Goal: Task Accomplishment & Management: Manage account settings

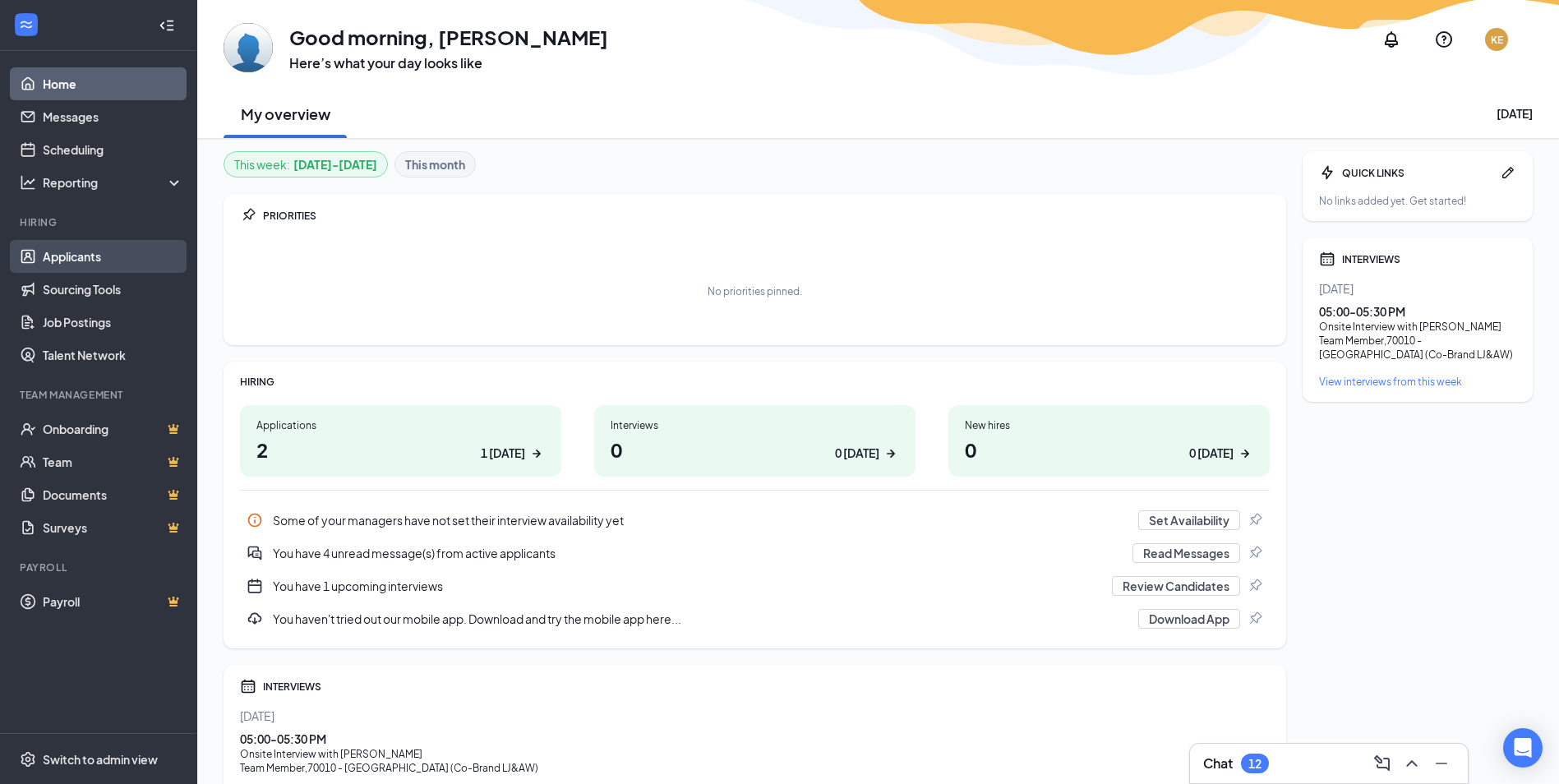
click at [82, 269] on link "Applicants" at bounding box center [113, 256] width 140 height 33
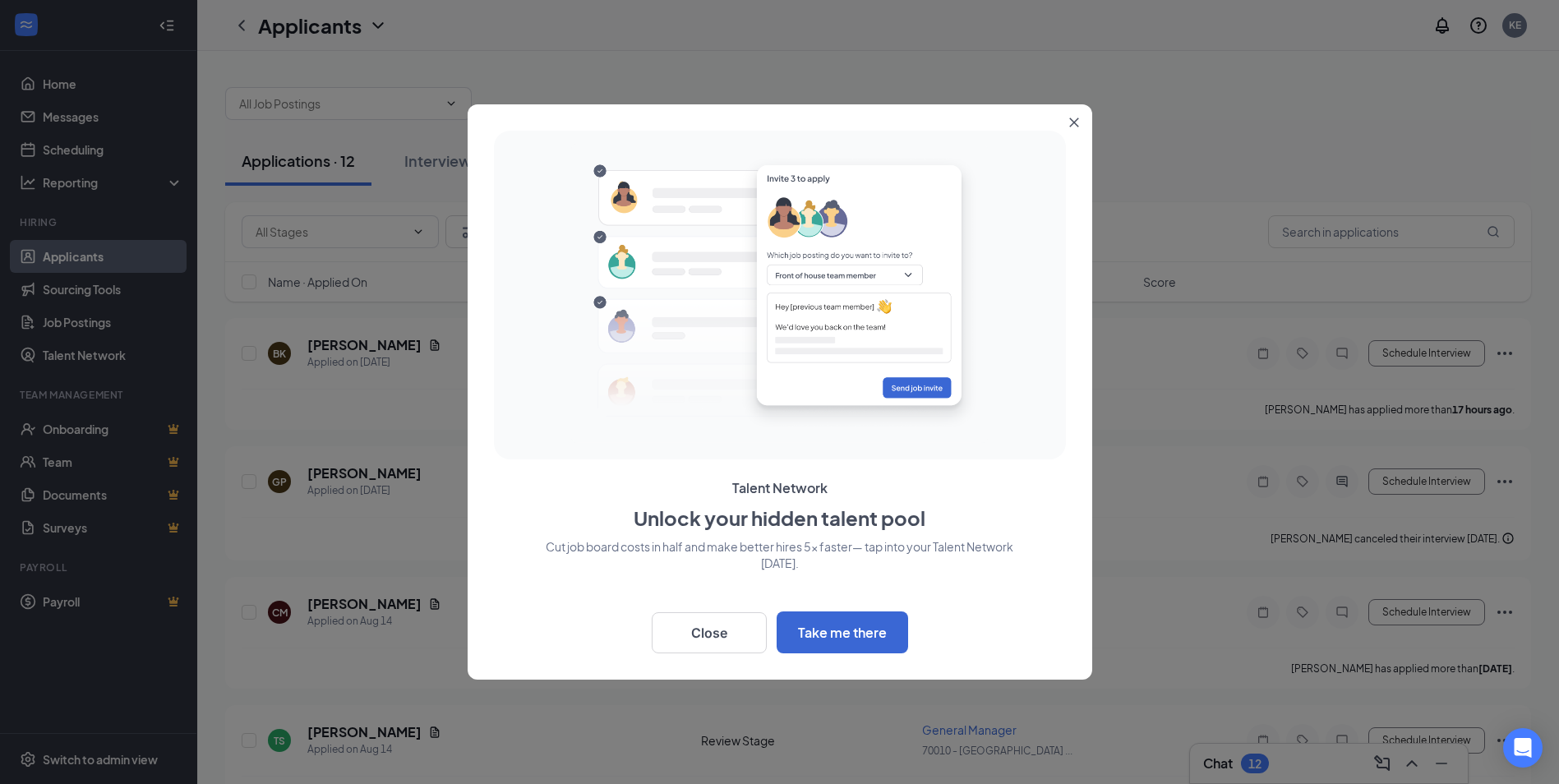
click at [1076, 128] on button "Close" at bounding box center [1077, 119] width 29 height 29
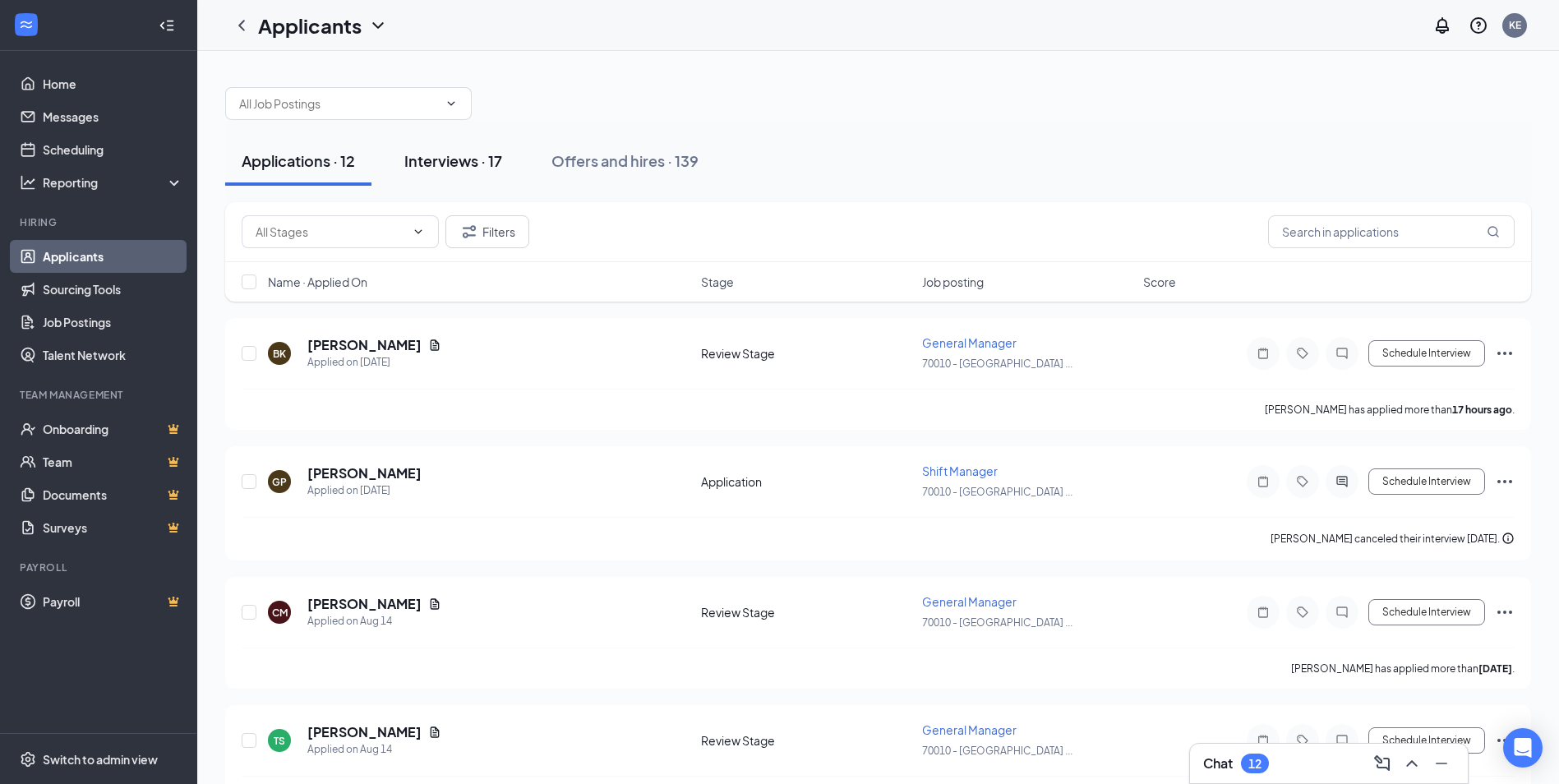
click at [440, 145] on button "Interviews · 17" at bounding box center [453, 161] width 130 height 49
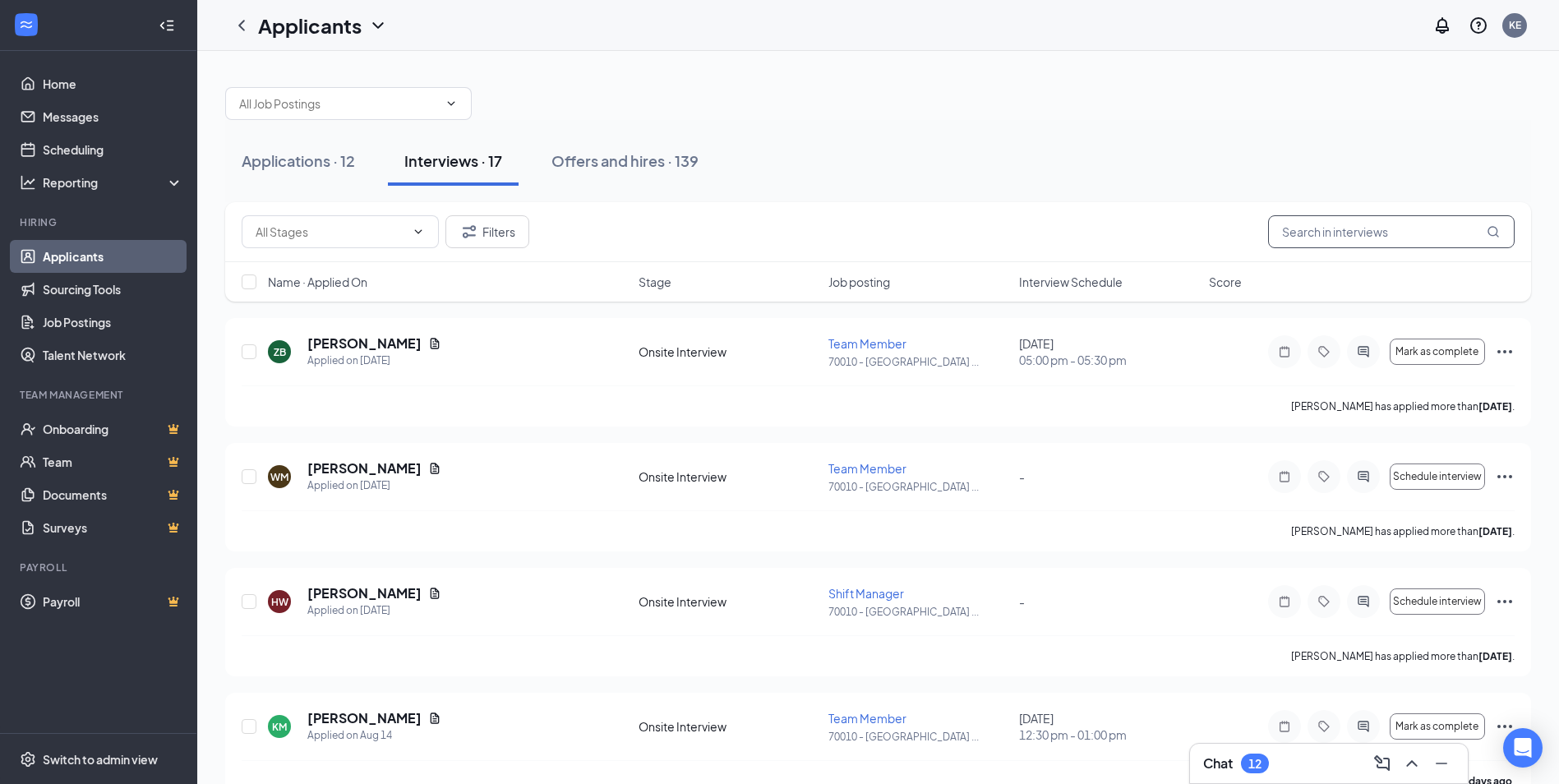
click at [1367, 235] on input "text" at bounding box center [1392, 231] width 247 height 33
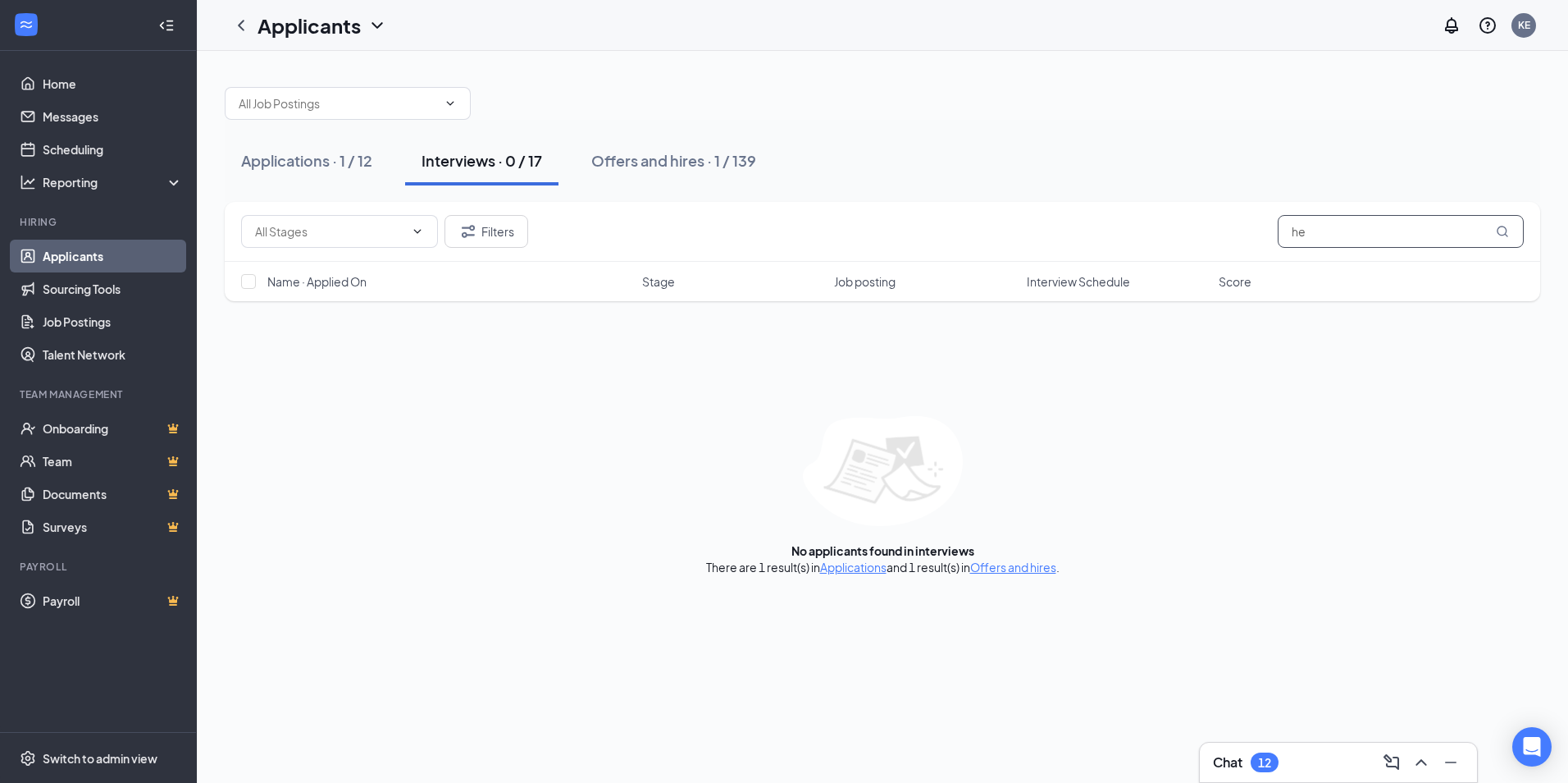
type input "h"
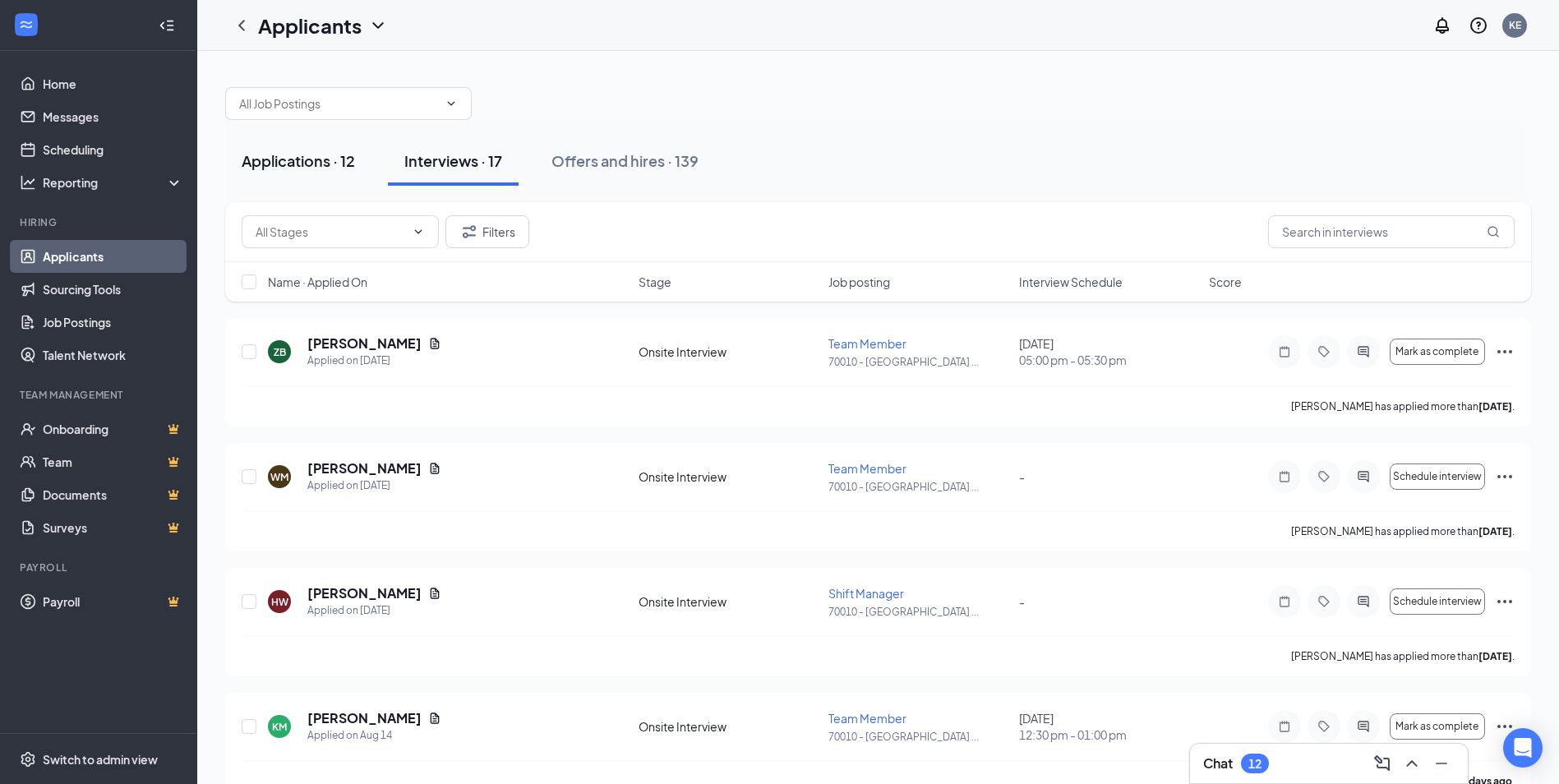
click at [299, 161] on div "Applications · 12" at bounding box center [298, 160] width 113 height 21
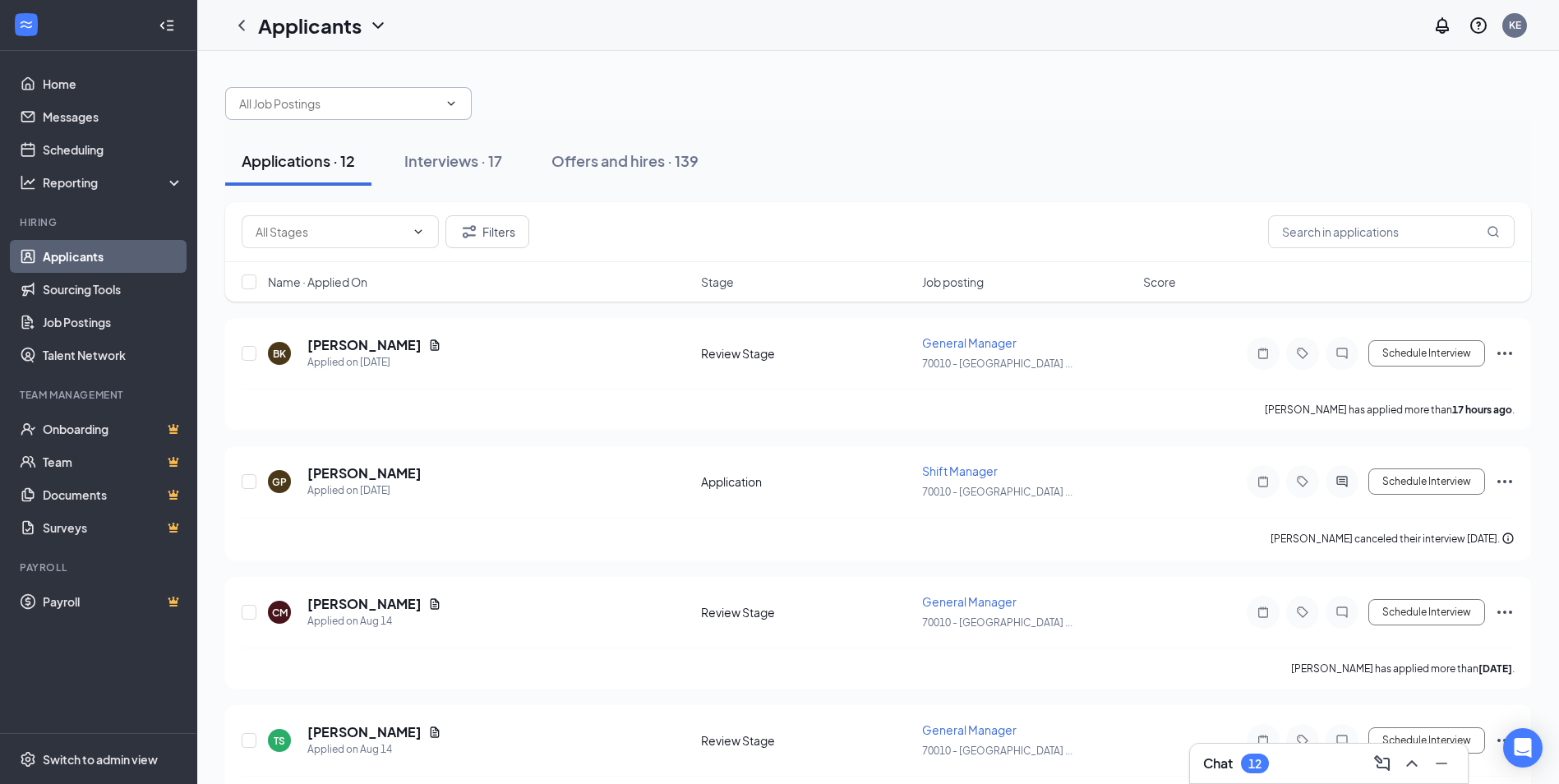
click at [454, 97] on icon "ChevronDown" at bounding box center [451, 104] width 13 height 13
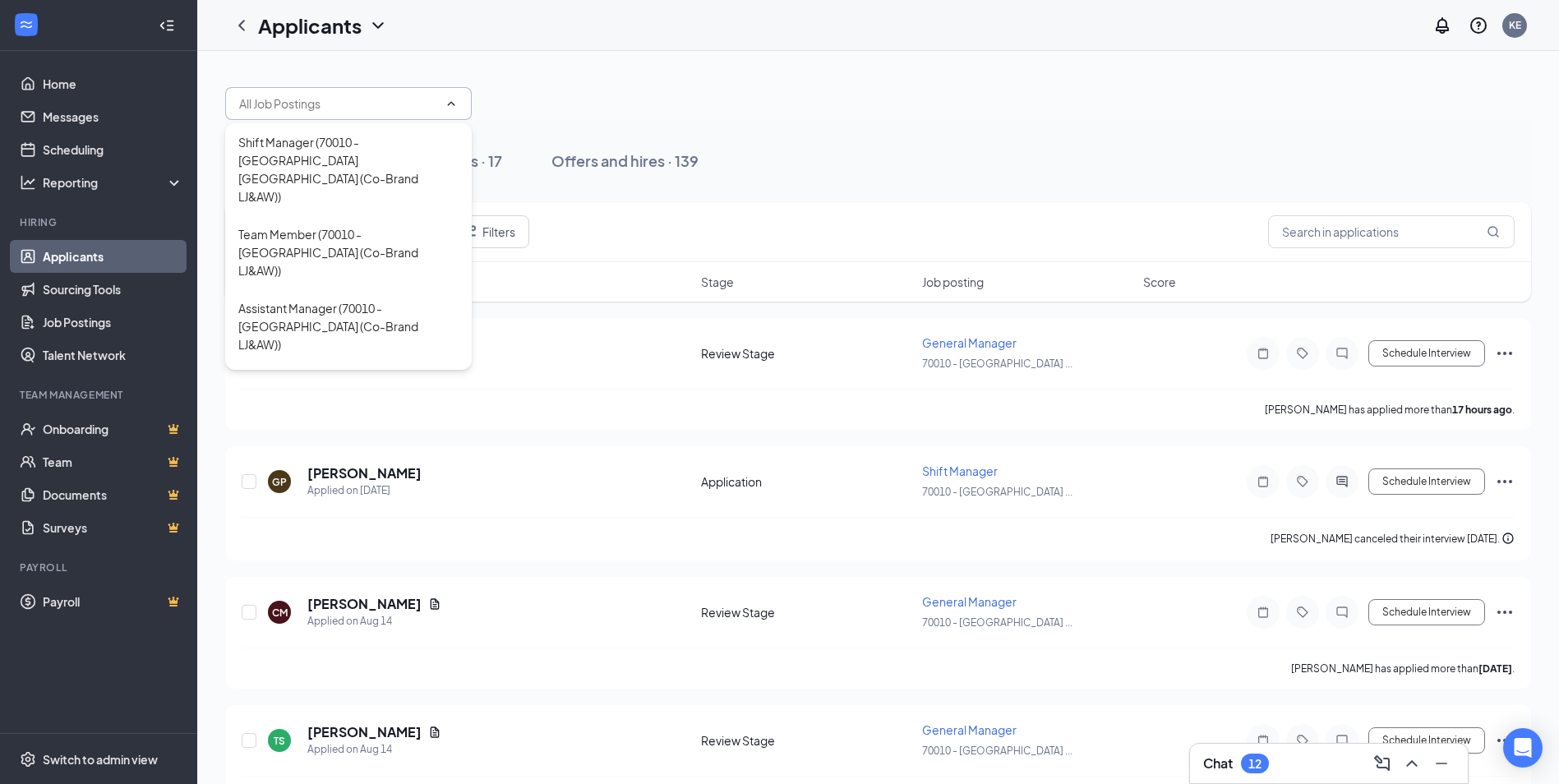
click at [454, 97] on icon "ChevronUp" at bounding box center [451, 104] width 13 height 13
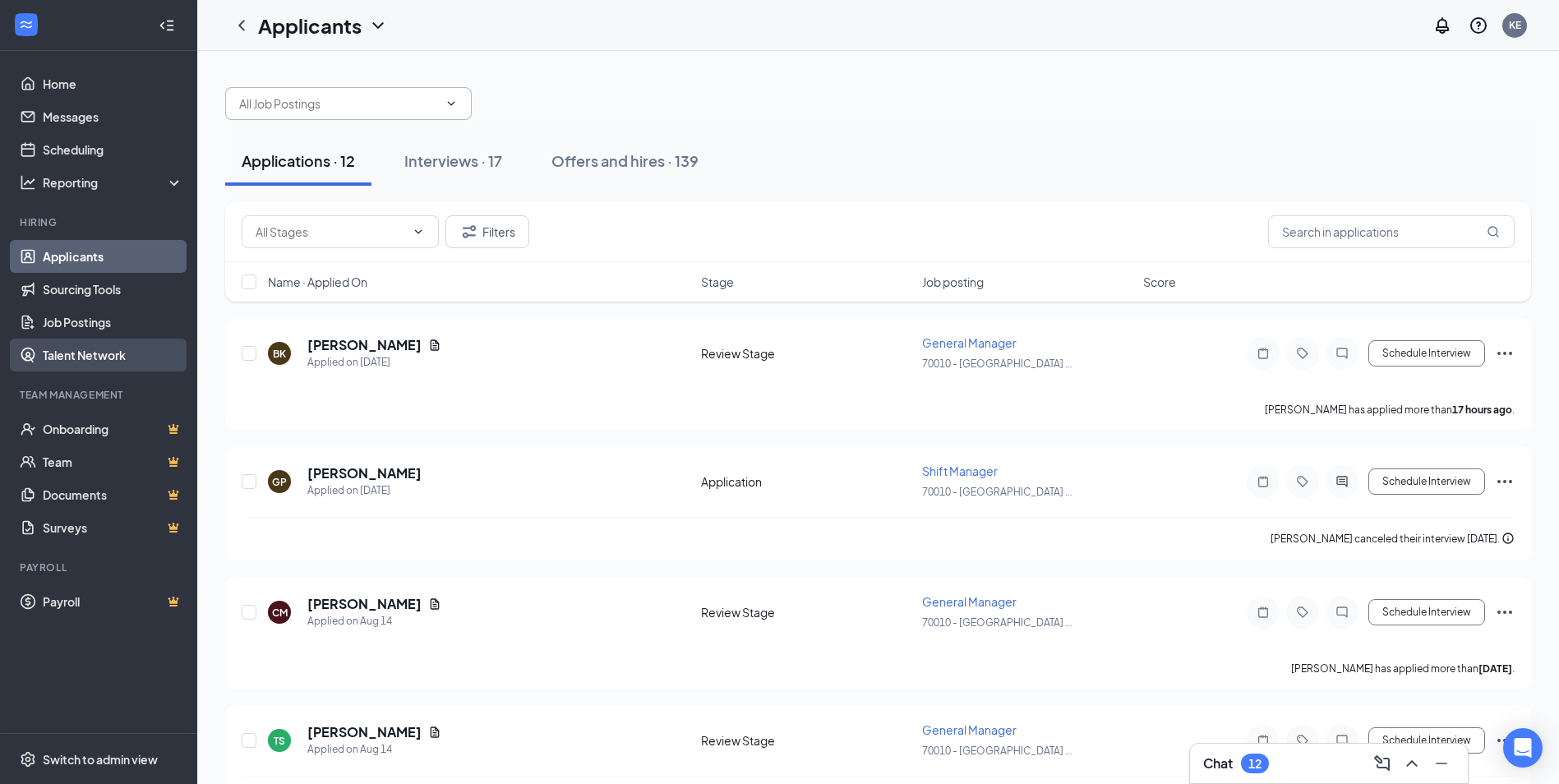
click at [142, 358] on link "Talent Network" at bounding box center [113, 354] width 140 height 33
click at [379, 21] on icon "ChevronDown" at bounding box center [378, 25] width 20 height 20
click at [382, 24] on icon "ChevronDown" at bounding box center [378, 25] width 11 height 6
click at [626, 160] on div "Offers and hires · 139" at bounding box center [624, 160] width 147 height 21
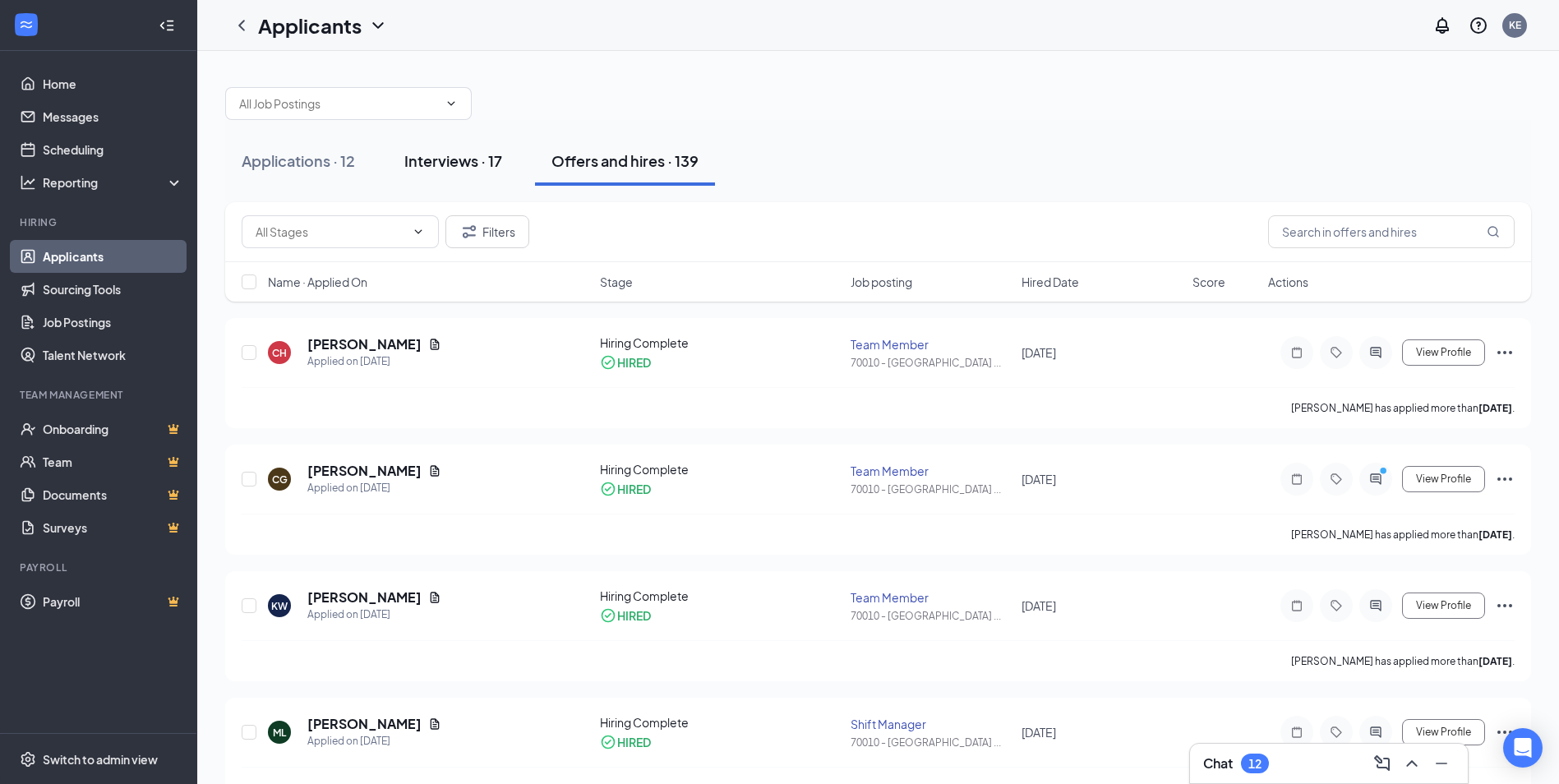
click at [448, 167] on div "Interviews · 17" at bounding box center [453, 160] width 97 height 21
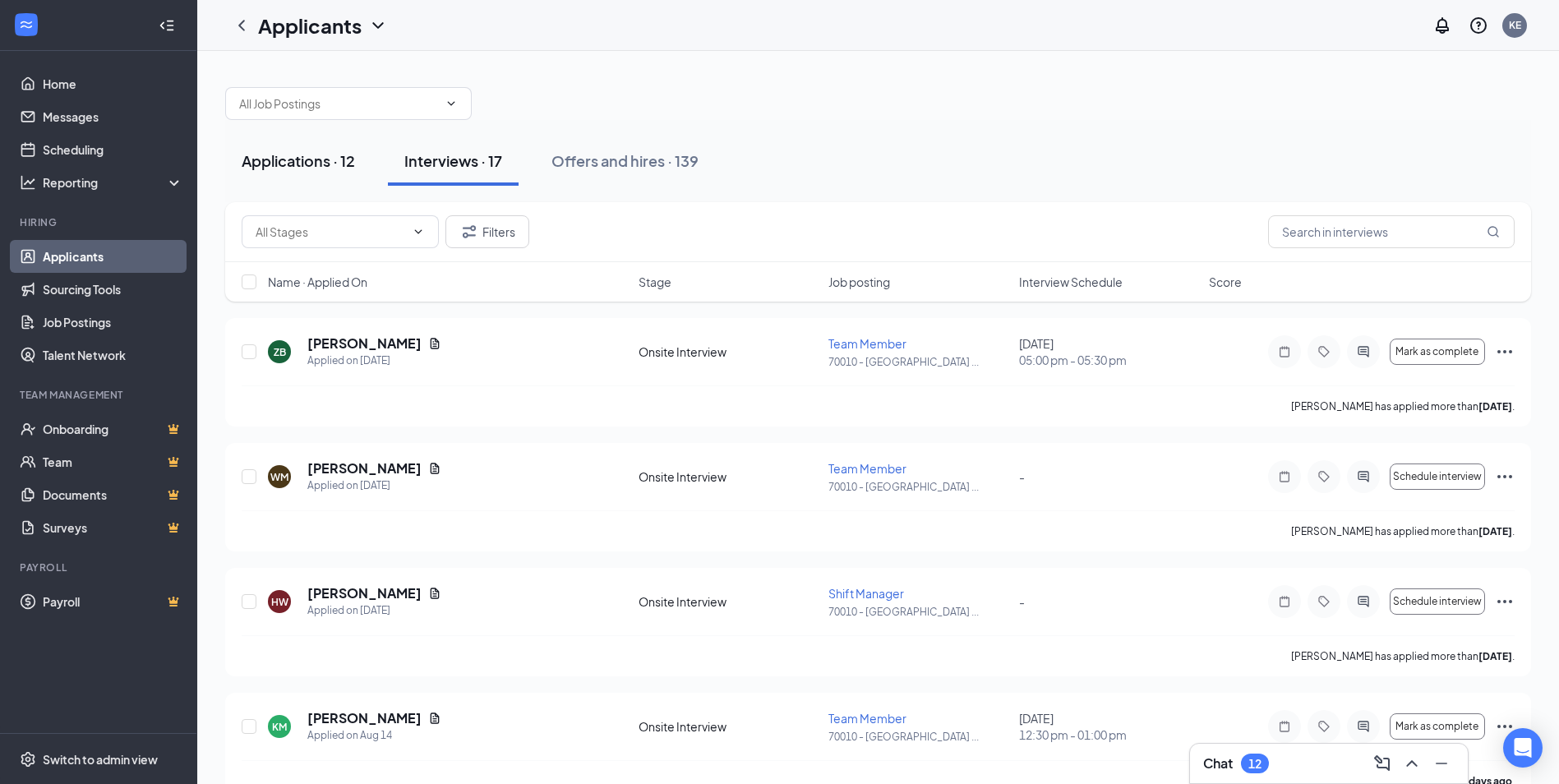
click at [303, 176] on button "Applications · 12" at bounding box center [298, 161] width 147 height 49
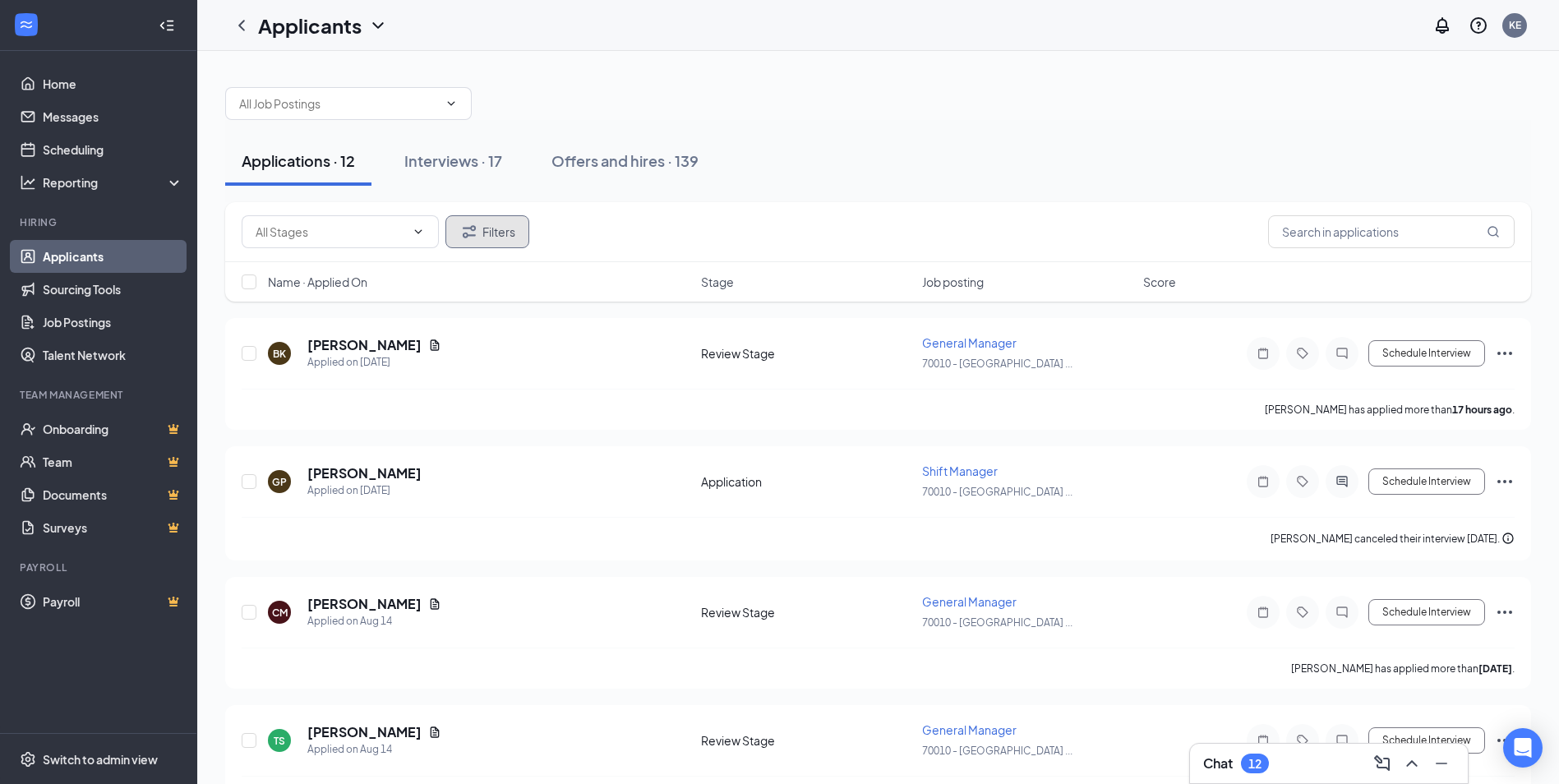
click at [494, 230] on button "Filters" at bounding box center [488, 231] width 84 height 33
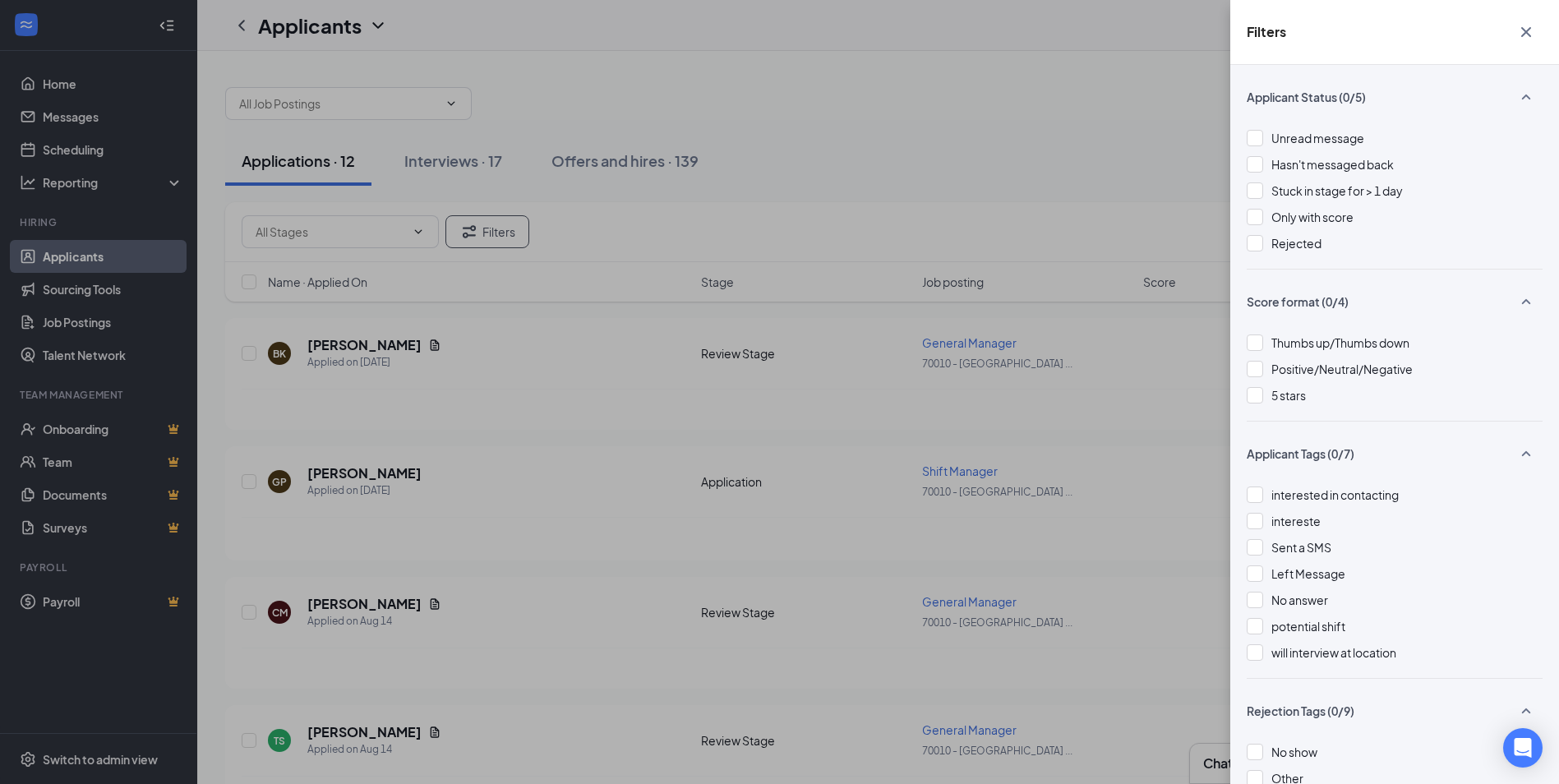
click at [992, 70] on div "Filters Applicant Status (0/5) Unread message Hasn't messaged back Stuck in sta…" at bounding box center [779, 392] width 1559 height 784
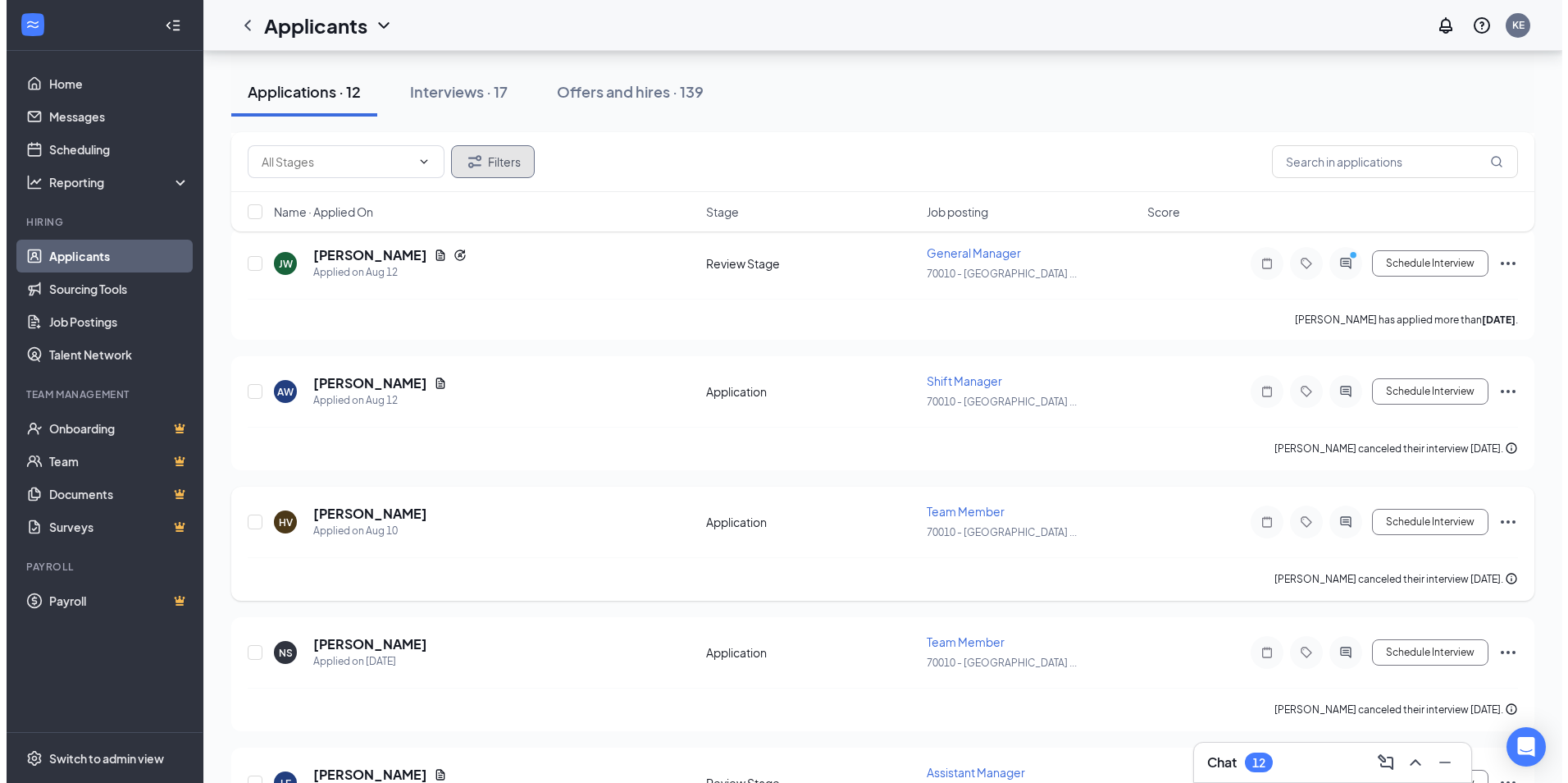
scroll to position [738, 0]
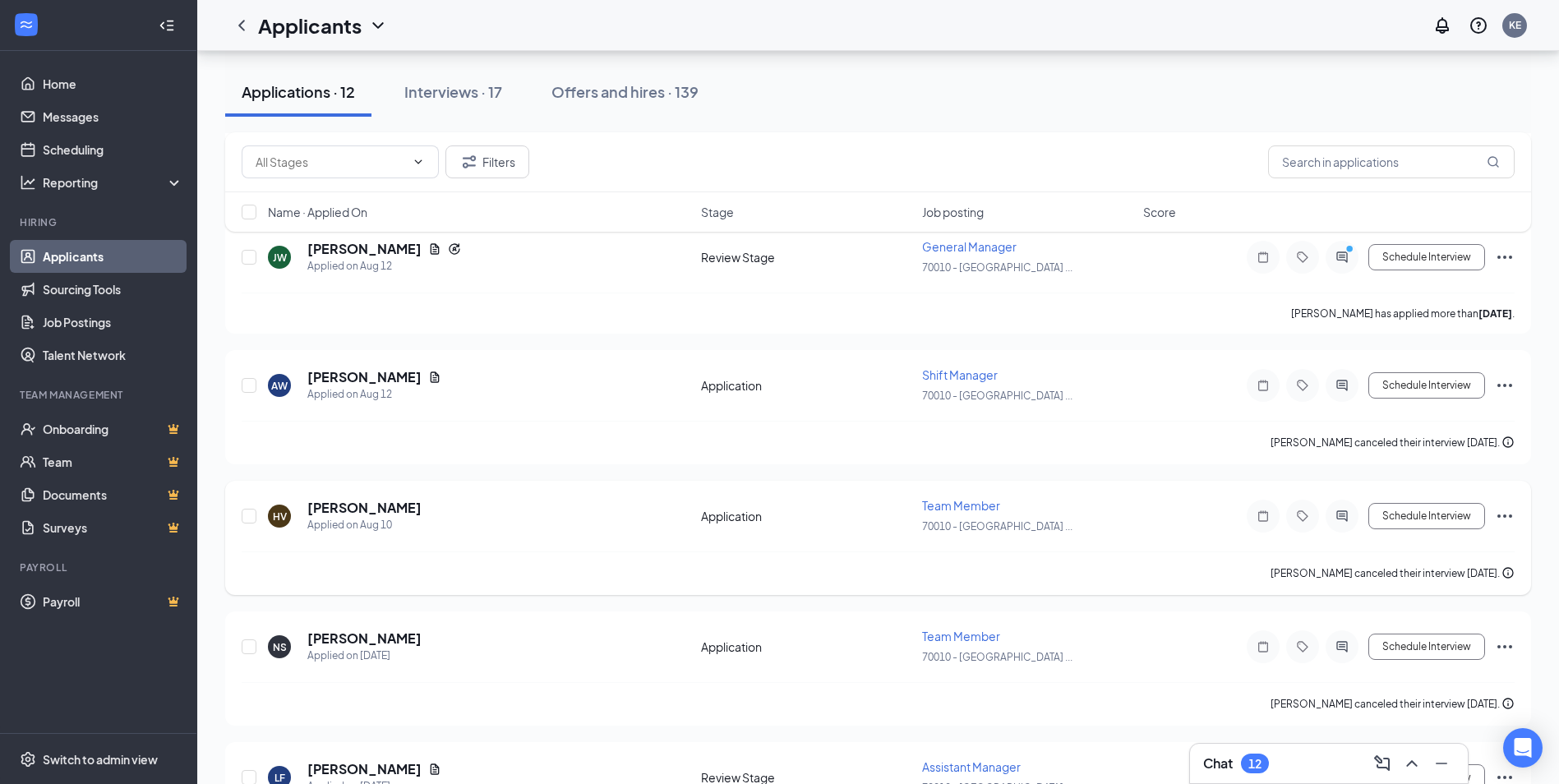
click at [1512, 515] on icon "Ellipses" at bounding box center [1505, 516] width 15 height 4
click at [1452, 551] on p "Mark as hired" at bounding box center [1431, 550] width 141 height 16
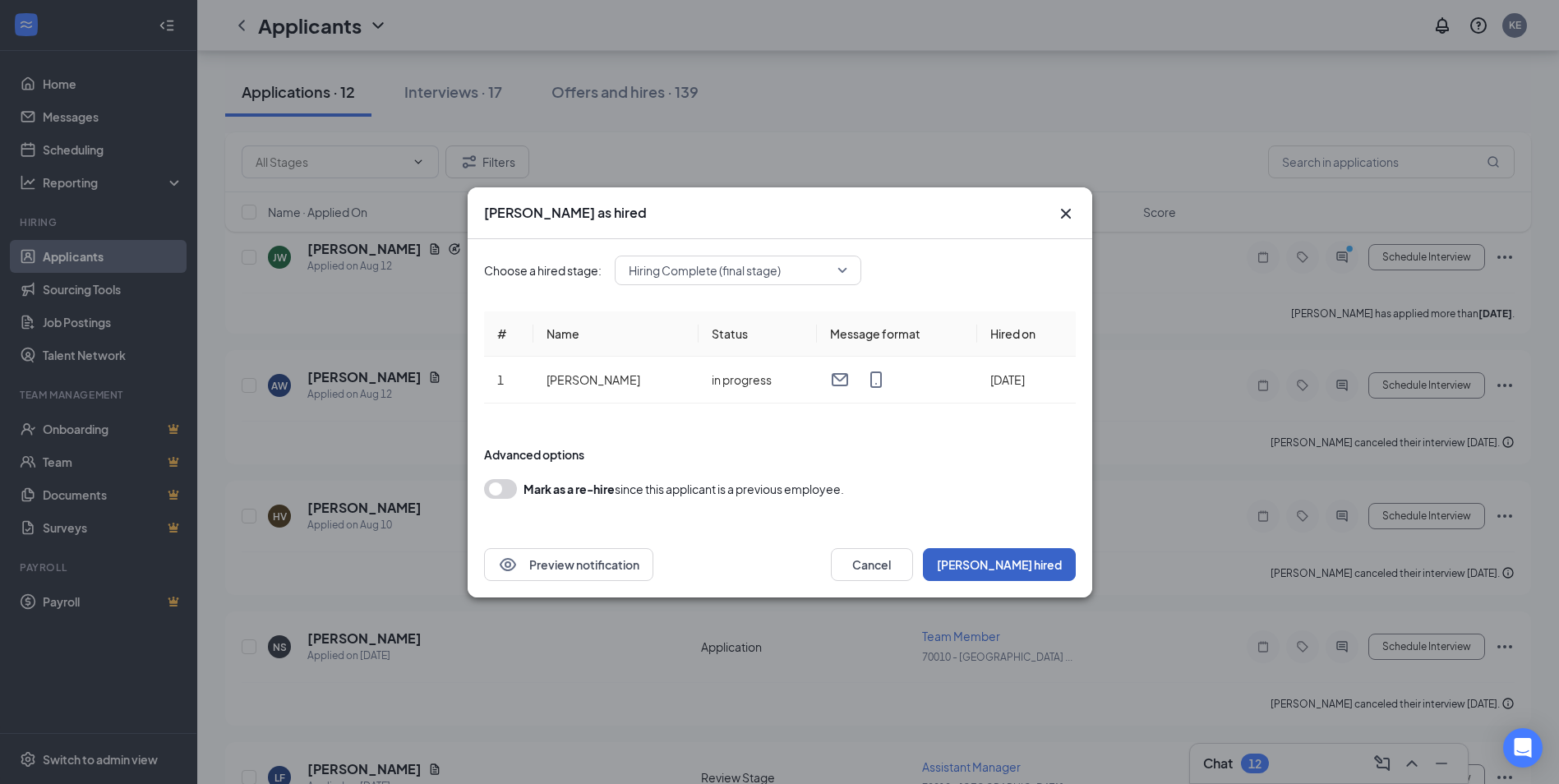
click at [1047, 557] on button "Mark hired" at bounding box center [999, 564] width 153 height 33
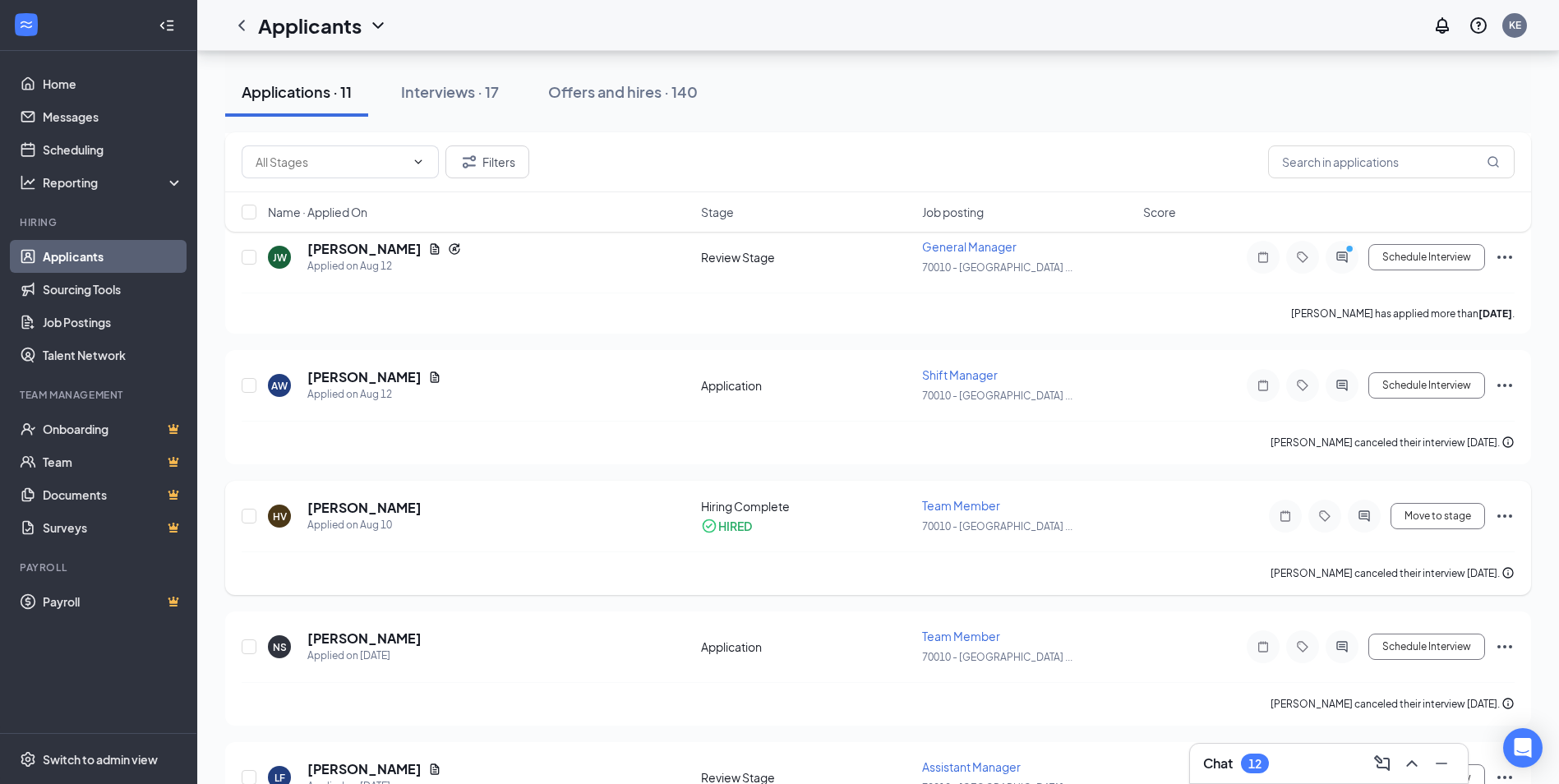
click at [1507, 513] on icon "Ellipses" at bounding box center [1505, 516] width 20 height 20
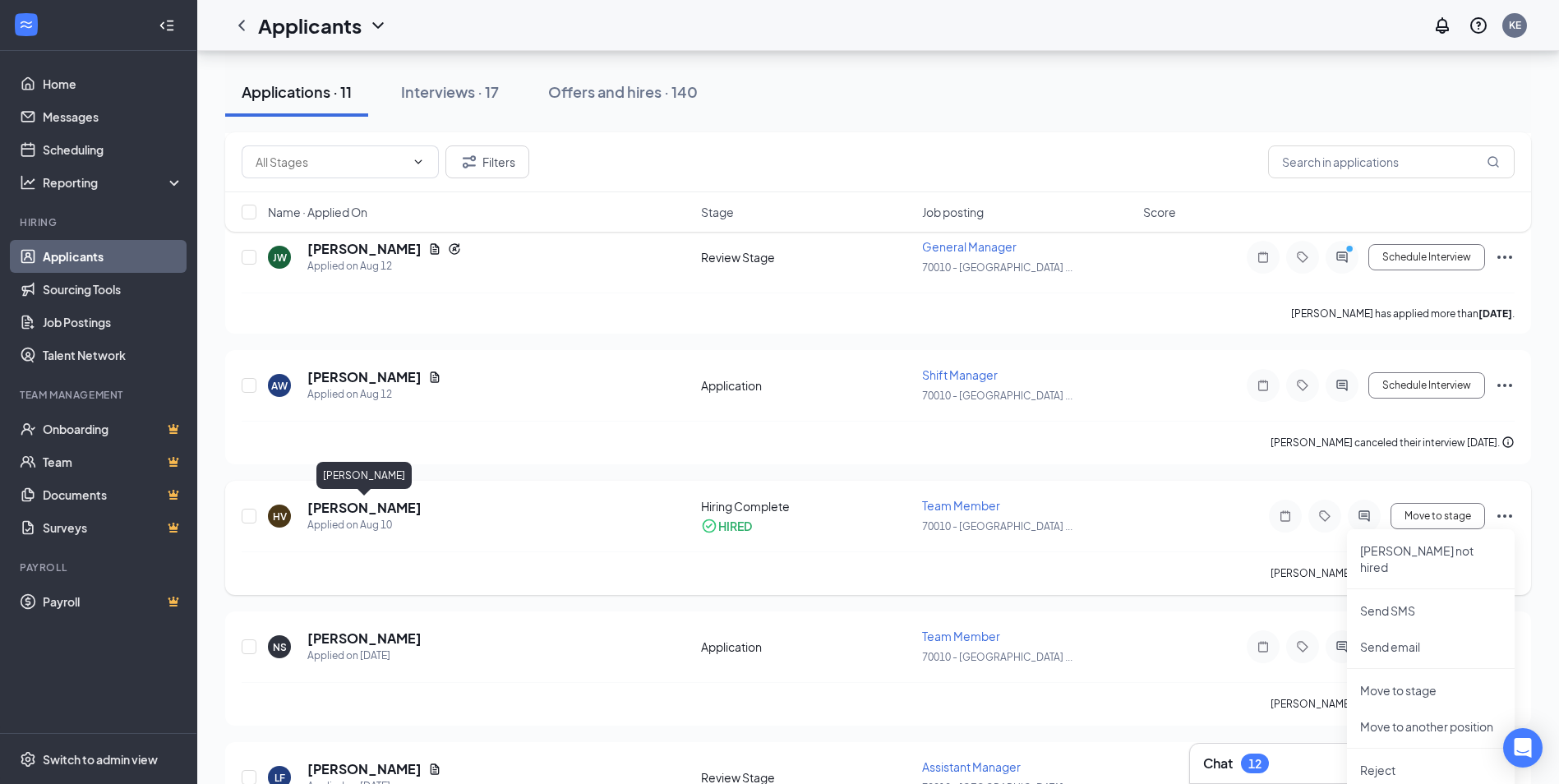
click at [368, 515] on h5 "[PERSON_NAME]" at bounding box center [365, 508] width 114 height 18
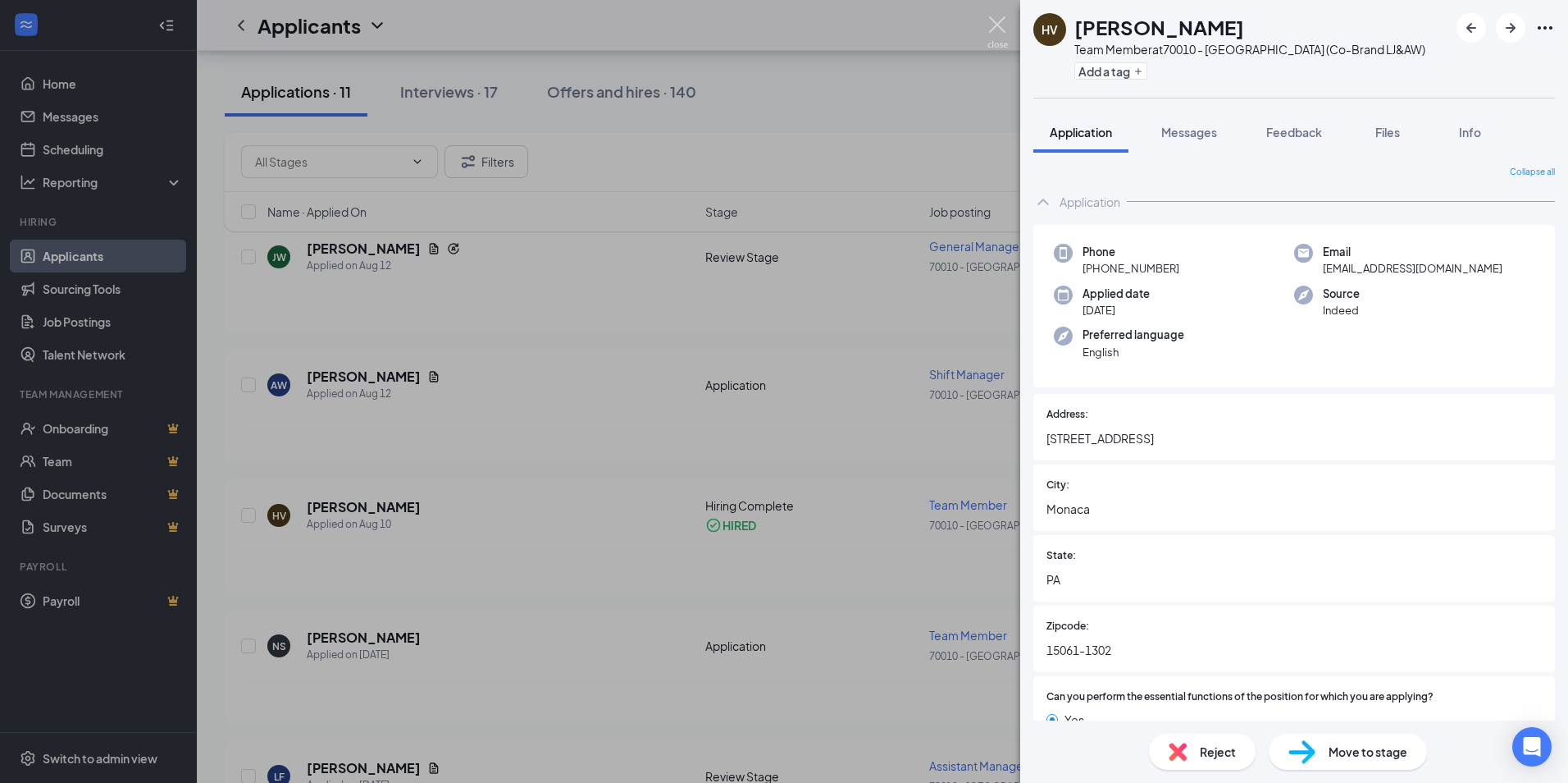
click at [995, 27] on img at bounding box center [997, 32] width 21 height 32
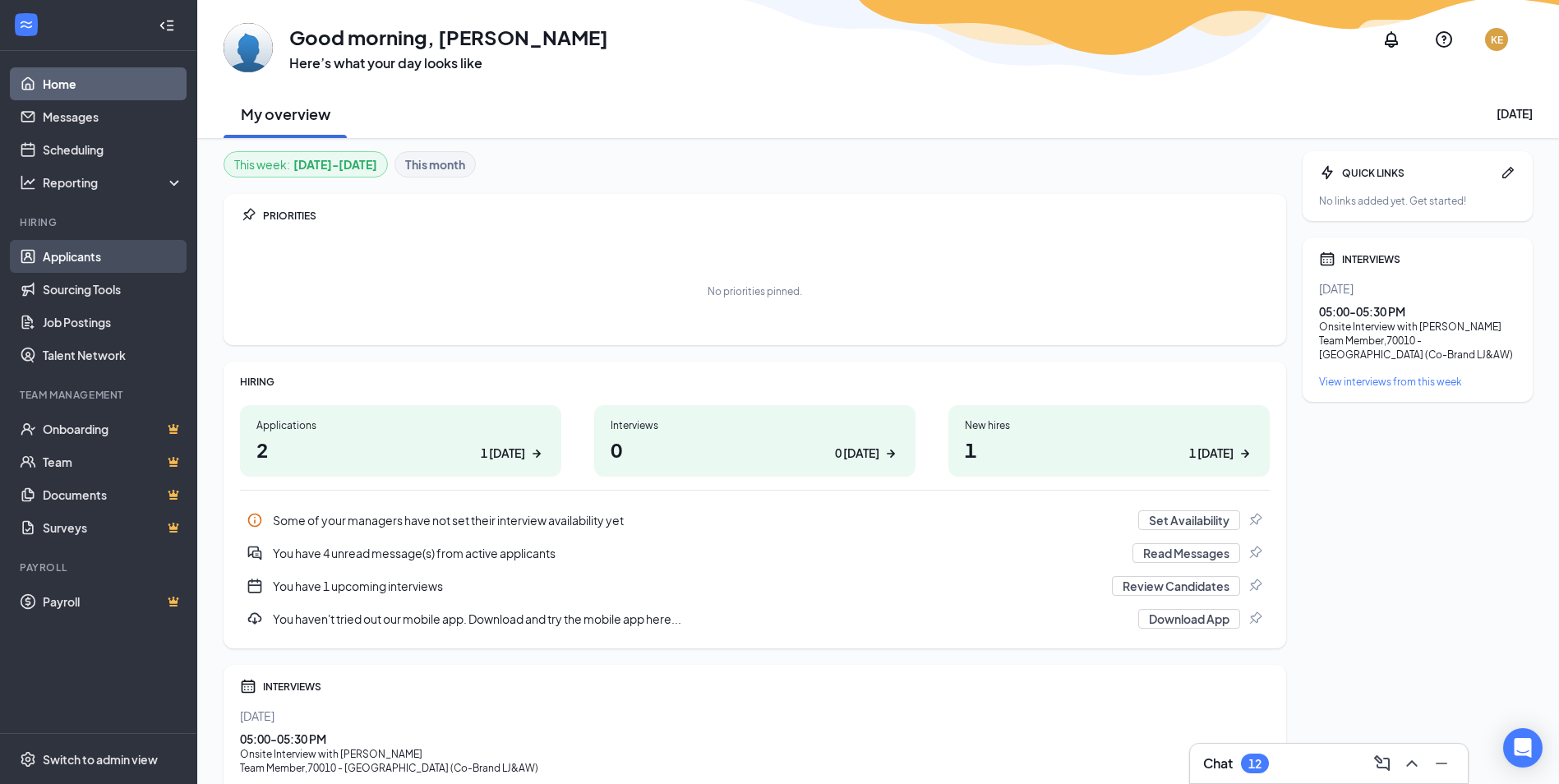
click at [118, 253] on link "Applicants" at bounding box center [113, 256] width 140 height 33
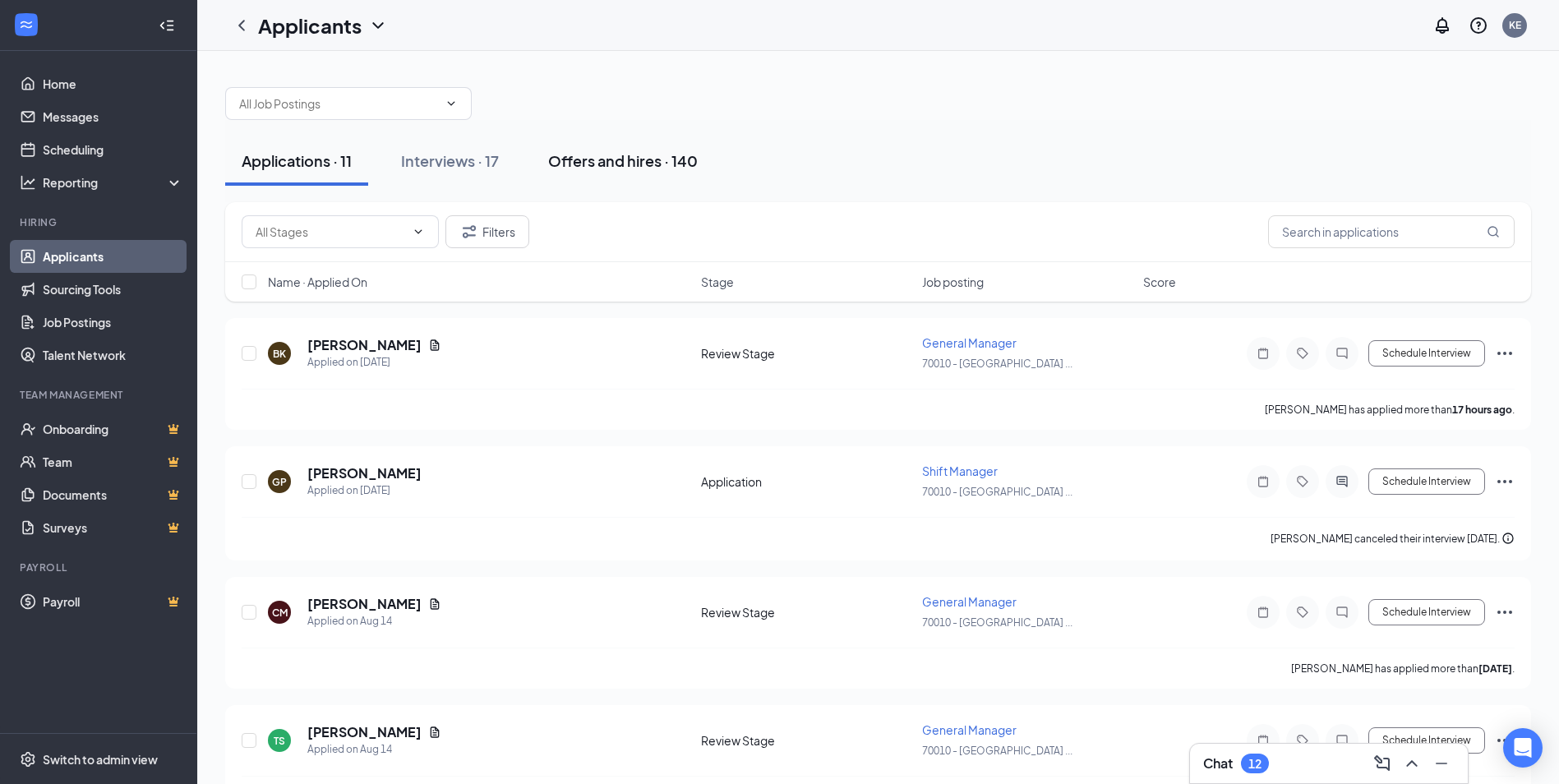
click at [587, 173] on button "Offers and hires · 140" at bounding box center [623, 161] width 182 height 49
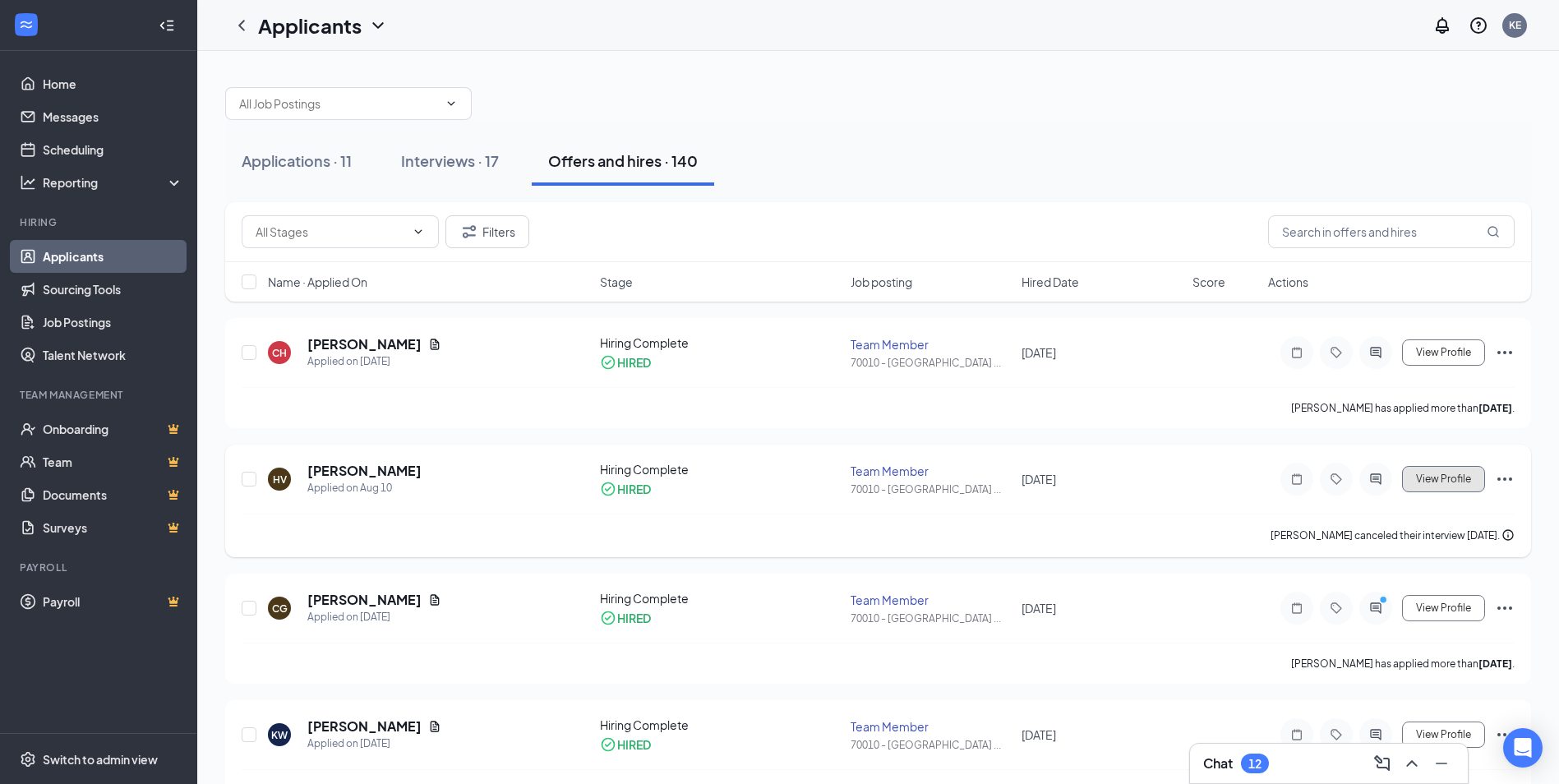
click at [1469, 478] on span "View Profile" at bounding box center [1444, 479] width 55 height 12
